Goal: Task Accomplishment & Management: Manage account settings

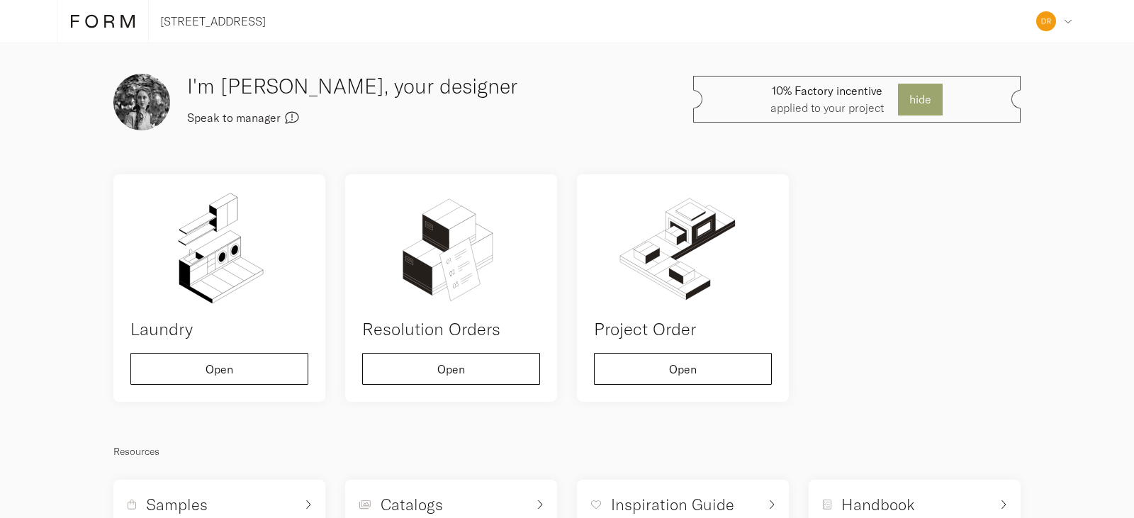
click at [244, 113] on span "Speak to manager" at bounding box center [234, 117] width 94 height 11
click at [1068, 17] on div "Address Collaborators Profile Deposits Log out" at bounding box center [1053, 21] width 47 height 43
click at [1004, 97] on span "Collaborators" at bounding box center [996, 98] width 69 height 11
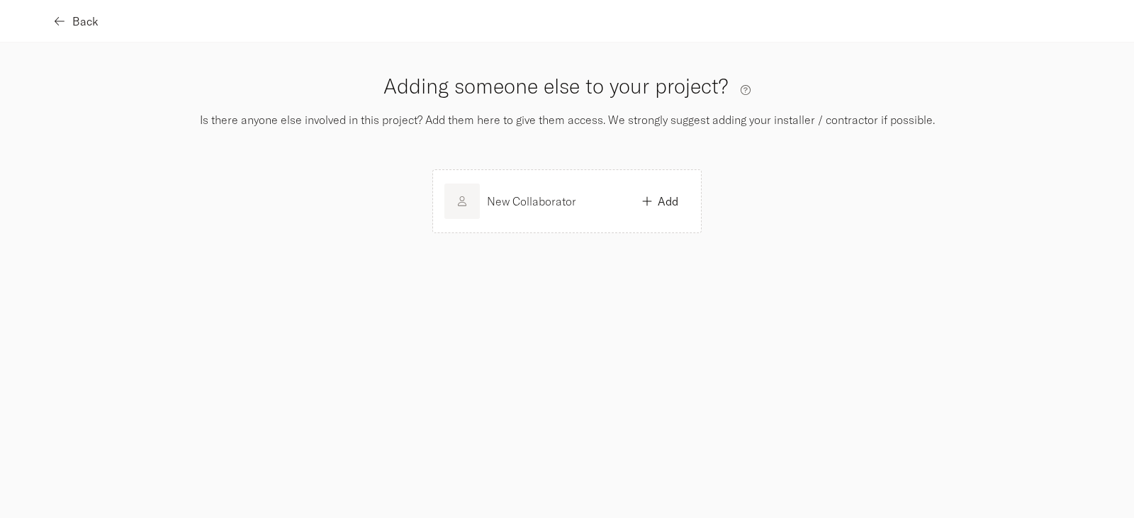
click at [59, 22] on icon "button" at bounding box center [60, 21] width 10 height 11
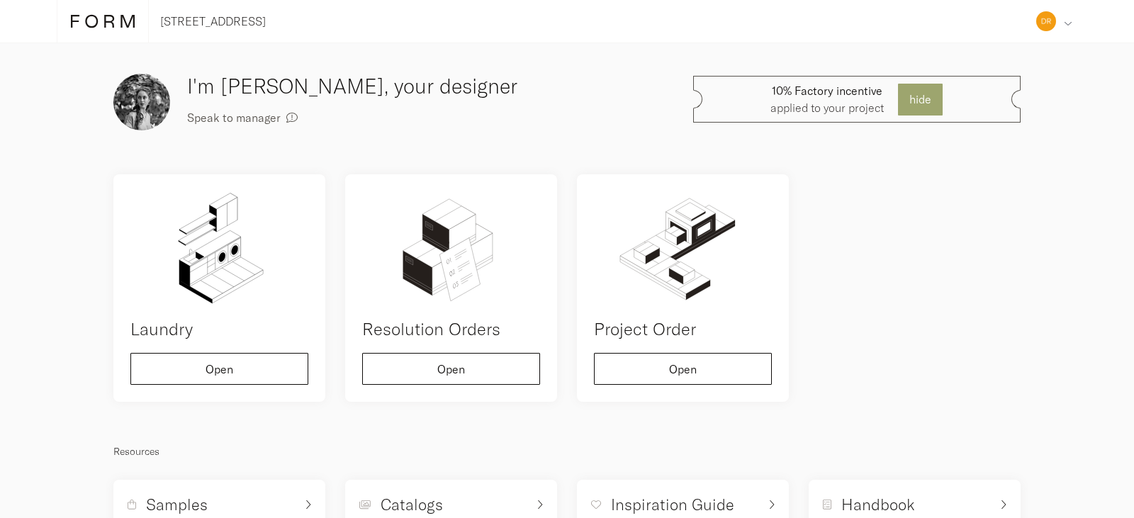
click at [1068, 21] on icon at bounding box center [1068, 23] width 8 height 9
click at [256, 87] on h3 "I'm [PERSON_NAME], your designer" at bounding box center [401, 86] width 428 height 30
click at [254, 114] on span "Speak to manager" at bounding box center [234, 117] width 94 height 11
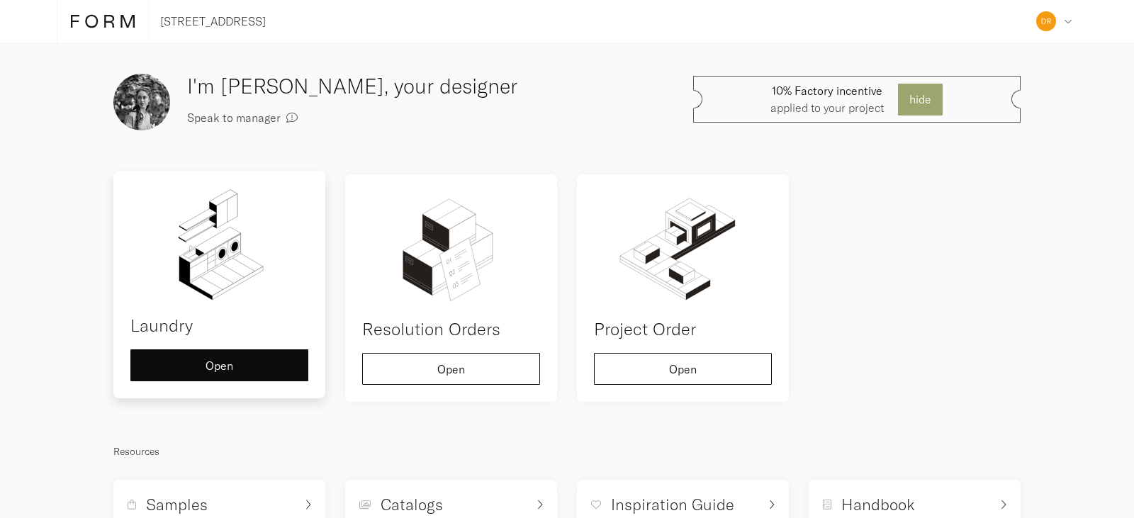
scroll to position [47, 0]
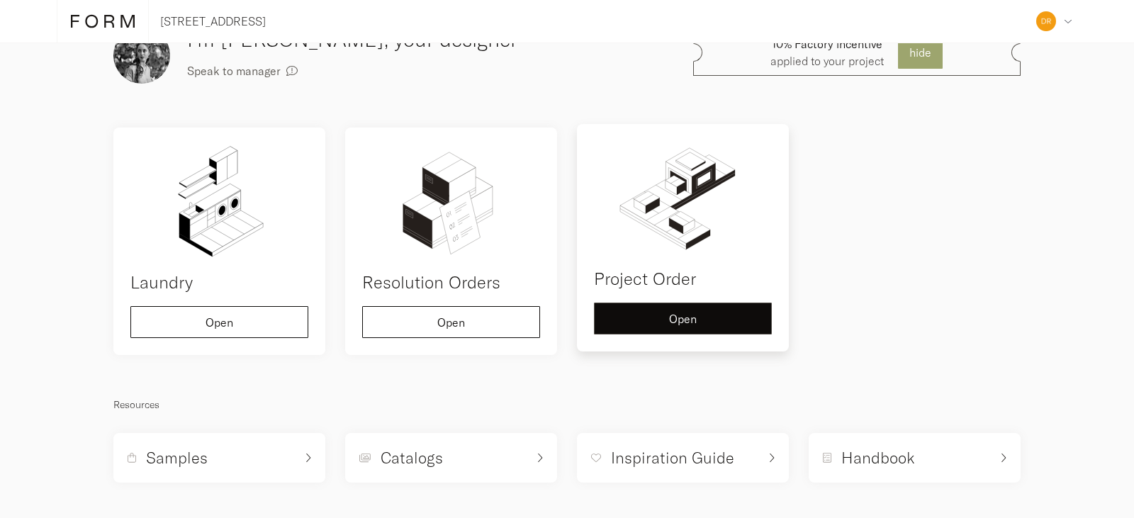
click at [669, 317] on span "Open" at bounding box center [683, 318] width 28 height 11
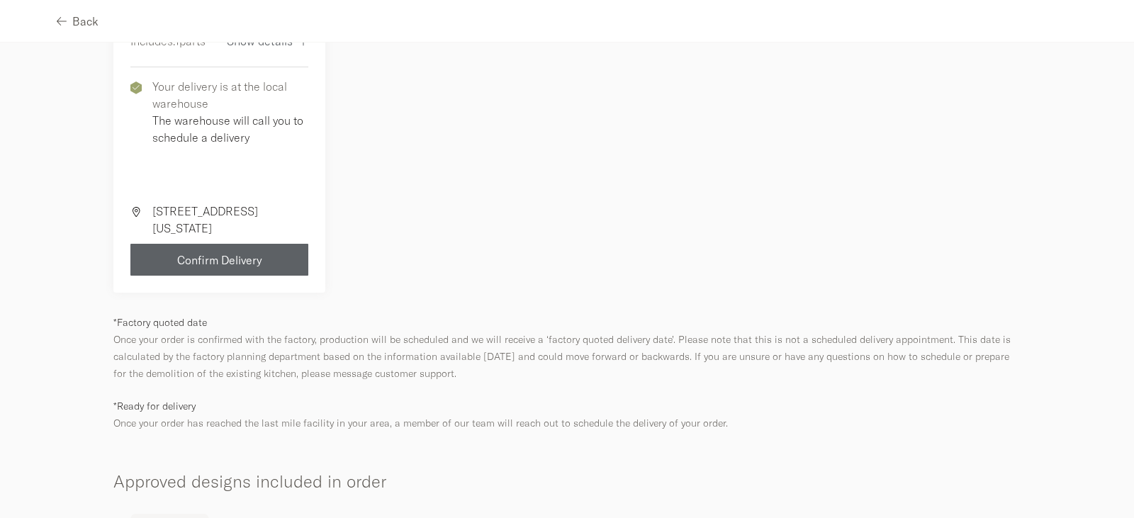
scroll to position [354, 0]
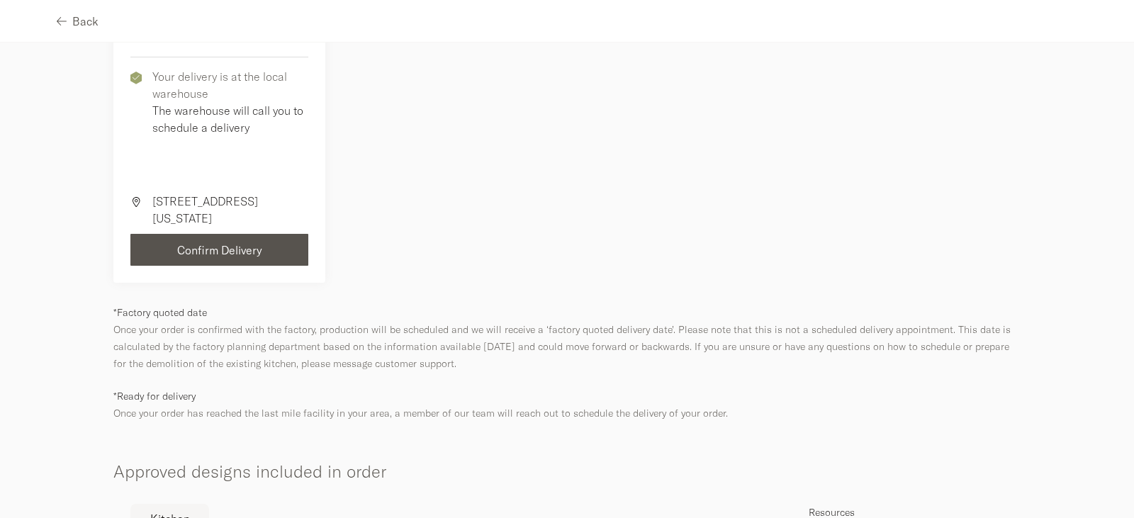
click at [206, 249] on span "Confirm Delivery" at bounding box center [219, 249] width 85 height 11
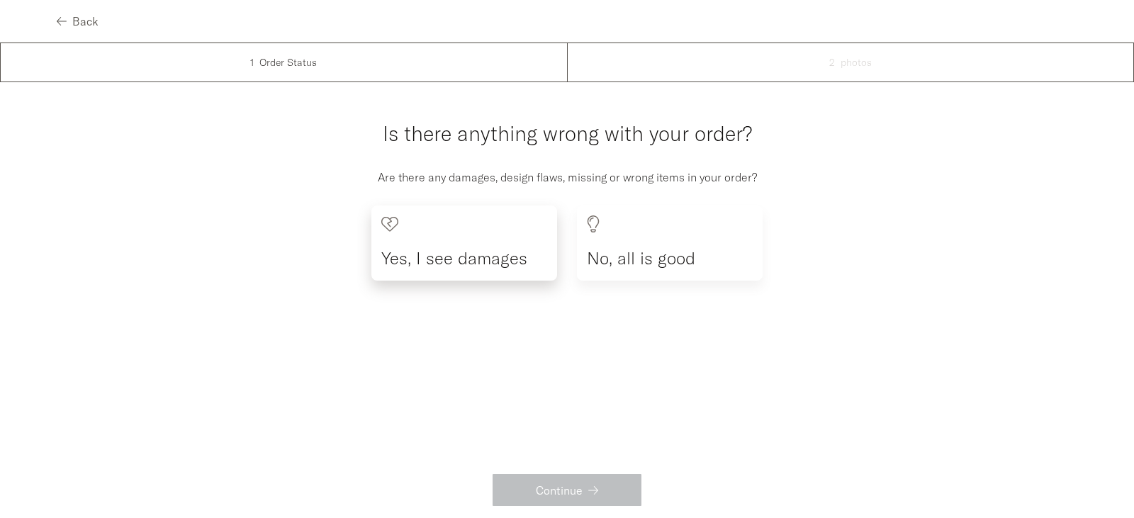
click at [462, 262] on h4 "Yes, I see damages" at bounding box center [464, 258] width 166 height 26
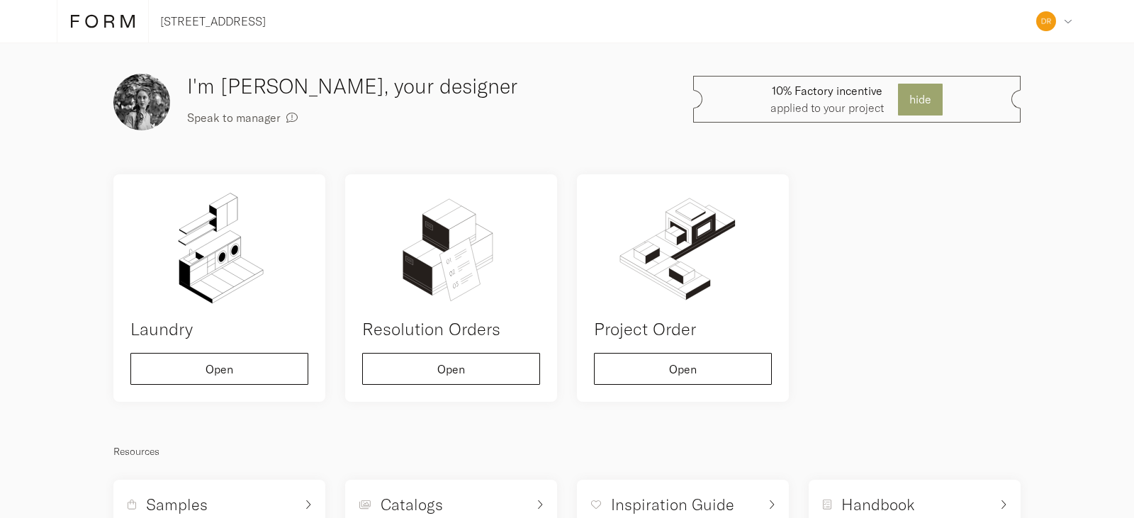
click at [106, 20] on icon at bounding box center [109, 21] width 10 height 13
click at [89, 16] on icon at bounding box center [91, 21] width 13 height 13
click at [92, 23] on icon at bounding box center [103, 21] width 64 height 16
click at [106, 18] on icon at bounding box center [109, 21] width 10 height 13
